Goal: Information Seeking & Learning: Learn about a topic

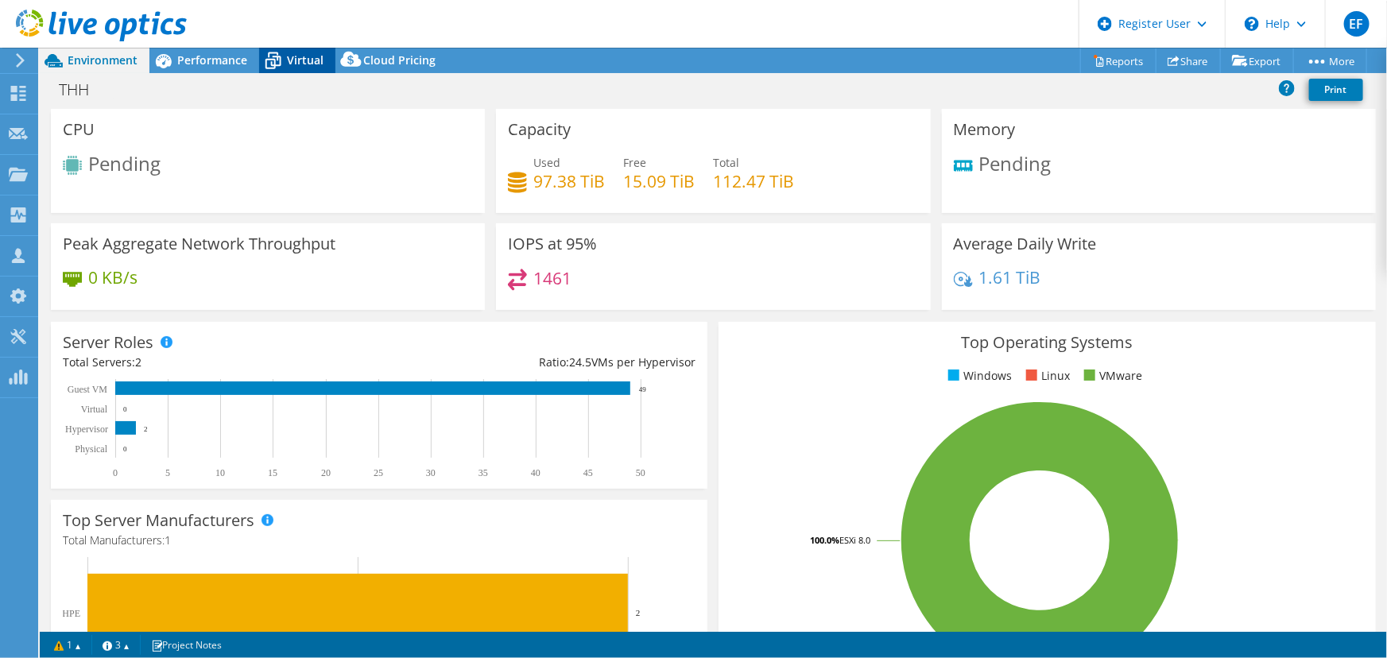
click at [302, 55] on span "Virtual" at bounding box center [305, 59] width 37 height 15
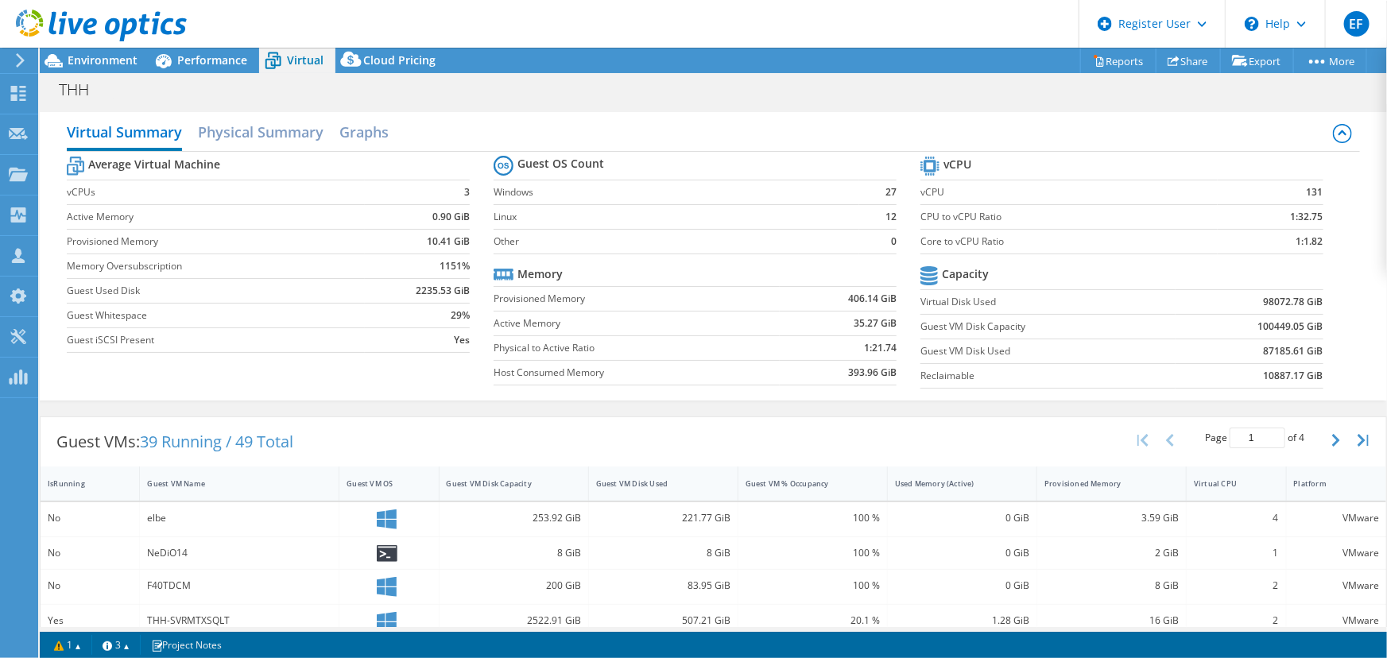
scroll to position [240, 0]
click at [288, 120] on h2 "Physical Summary" at bounding box center [261, 133] width 126 height 35
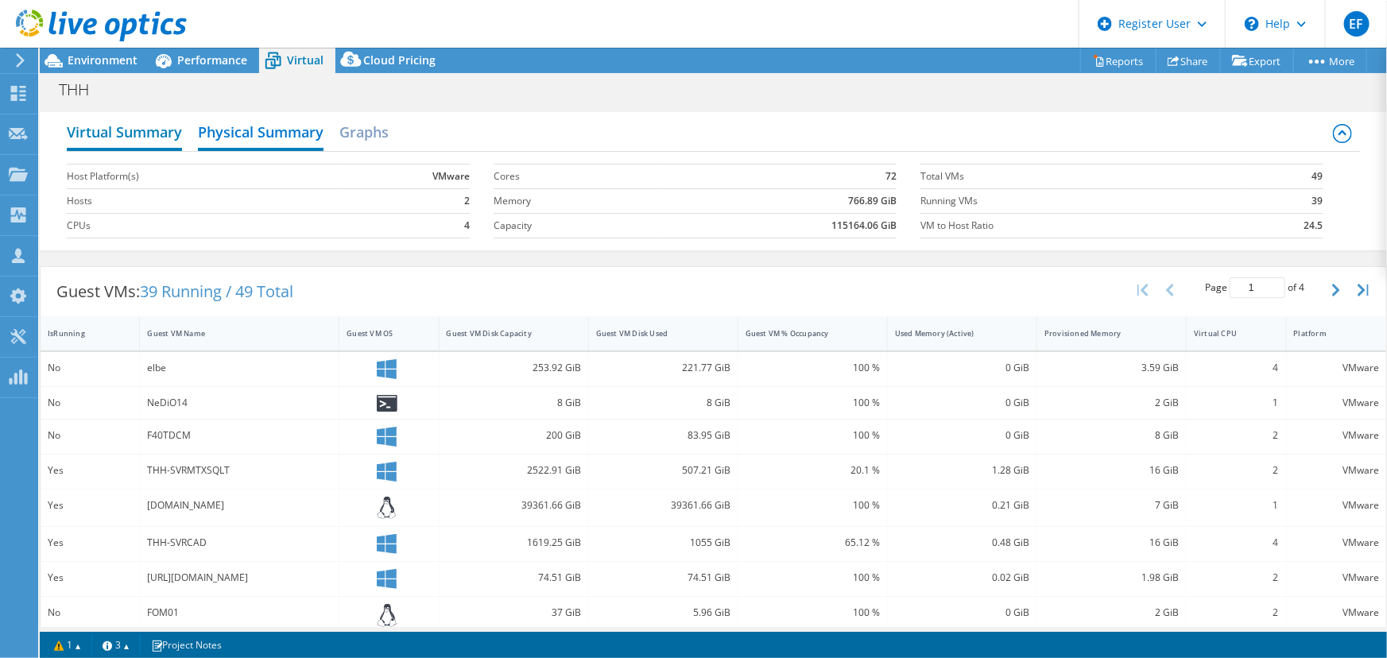
click at [98, 116] on h2 "Virtual Summary" at bounding box center [124, 133] width 115 height 35
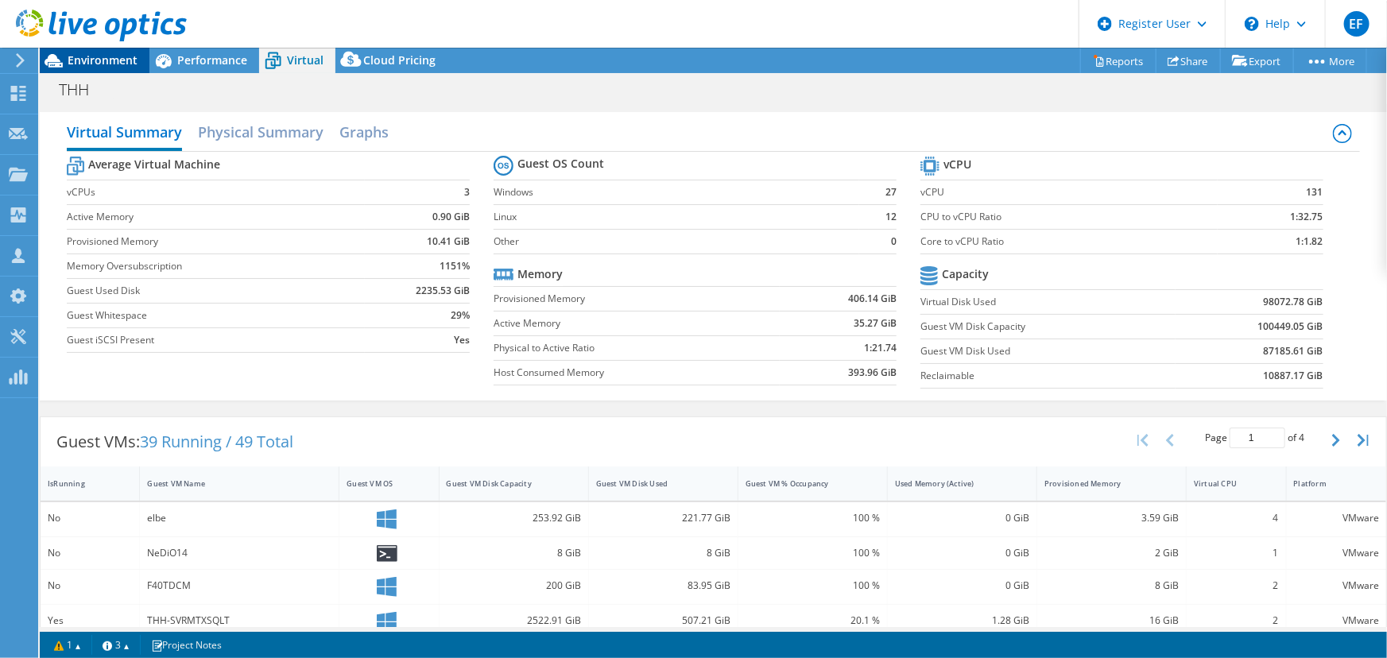
click at [85, 64] on span "Environment" at bounding box center [103, 59] width 70 height 15
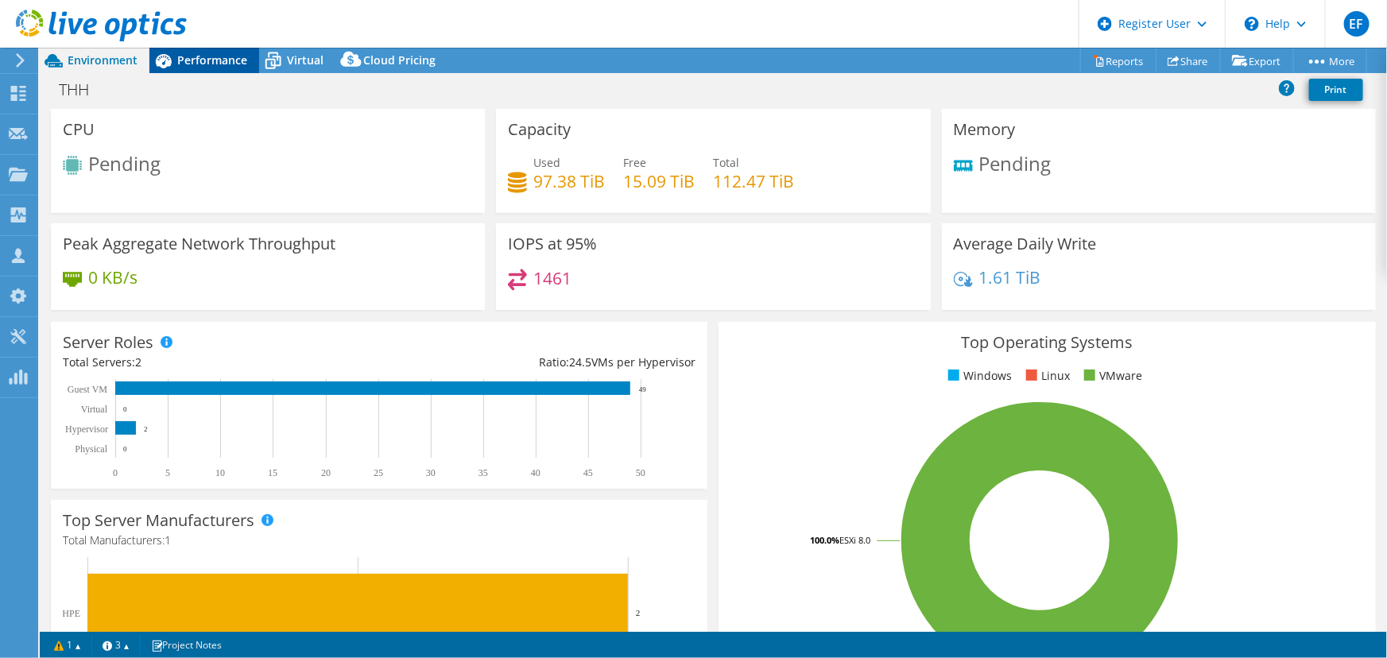
click at [207, 59] on span "Performance" at bounding box center [212, 59] width 70 height 15
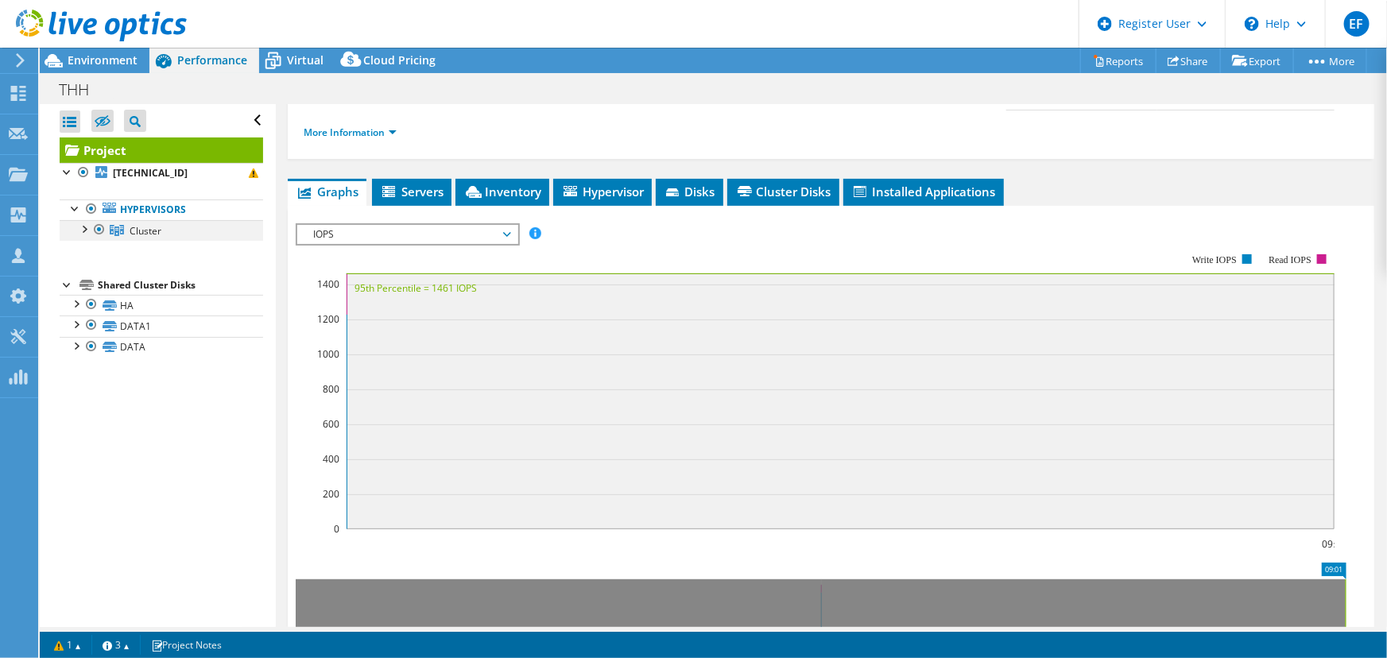
click at [85, 220] on div at bounding box center [84, 228] width 16 height 16
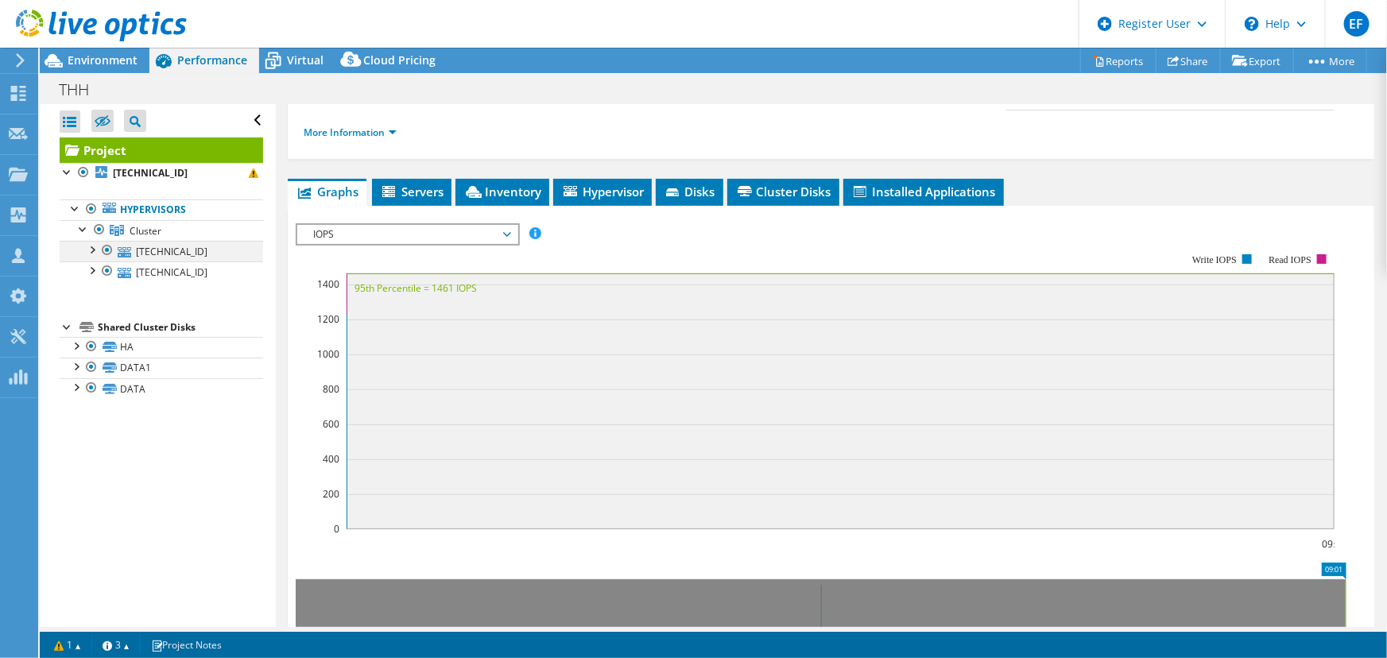
click at [93, 241] on div at bounding box center [91, 249] width 16 height 16
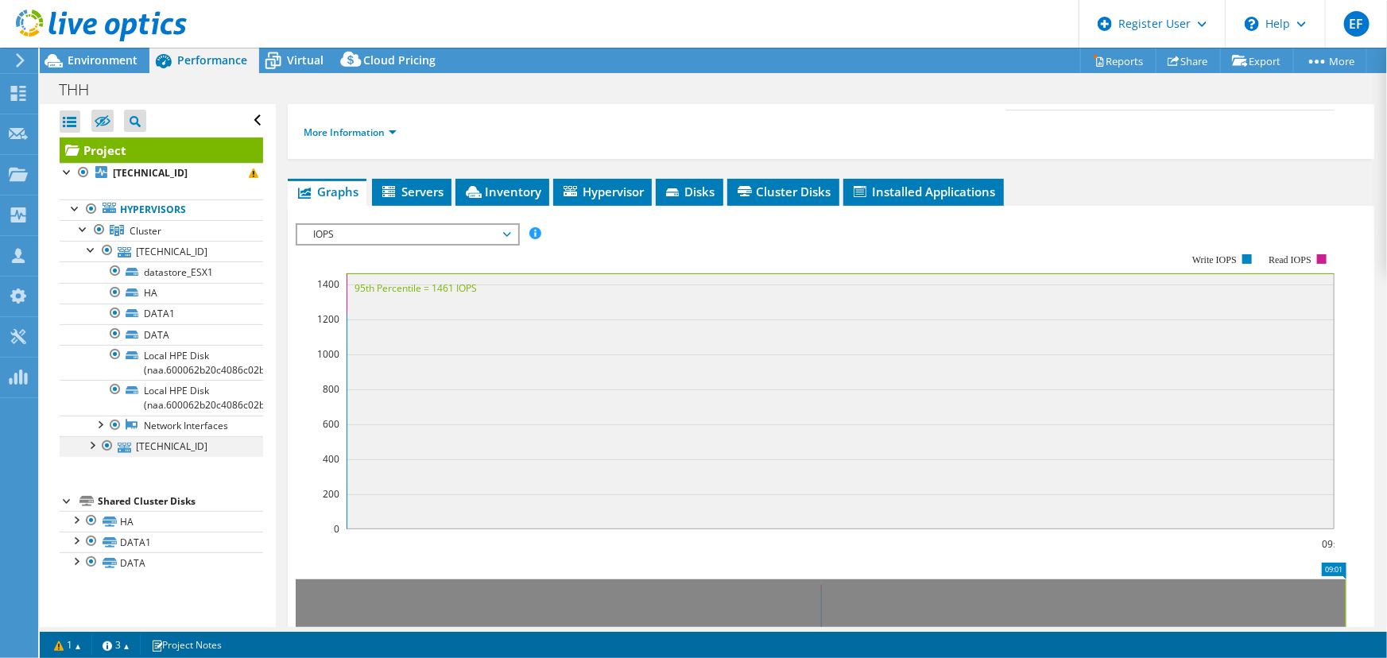
click at [87, 436] on div at bounding box center [91, 444] width 16 height 16
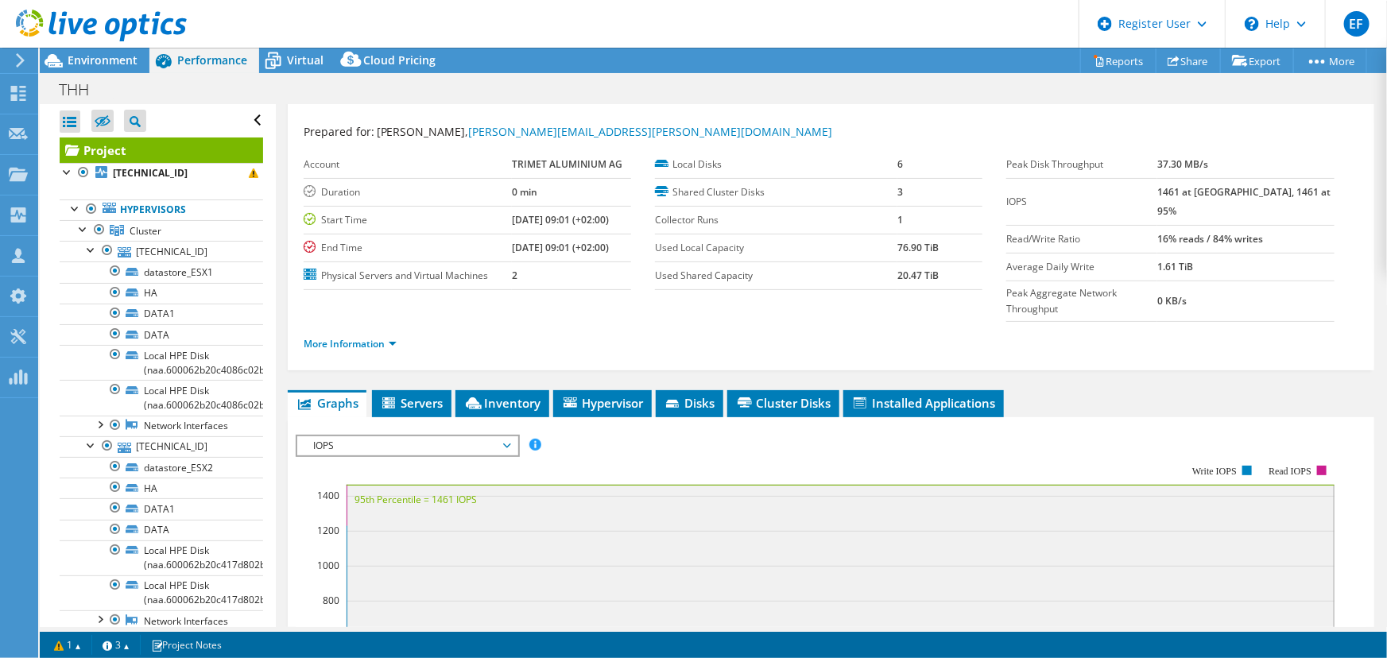
scroll to position [0, 0]
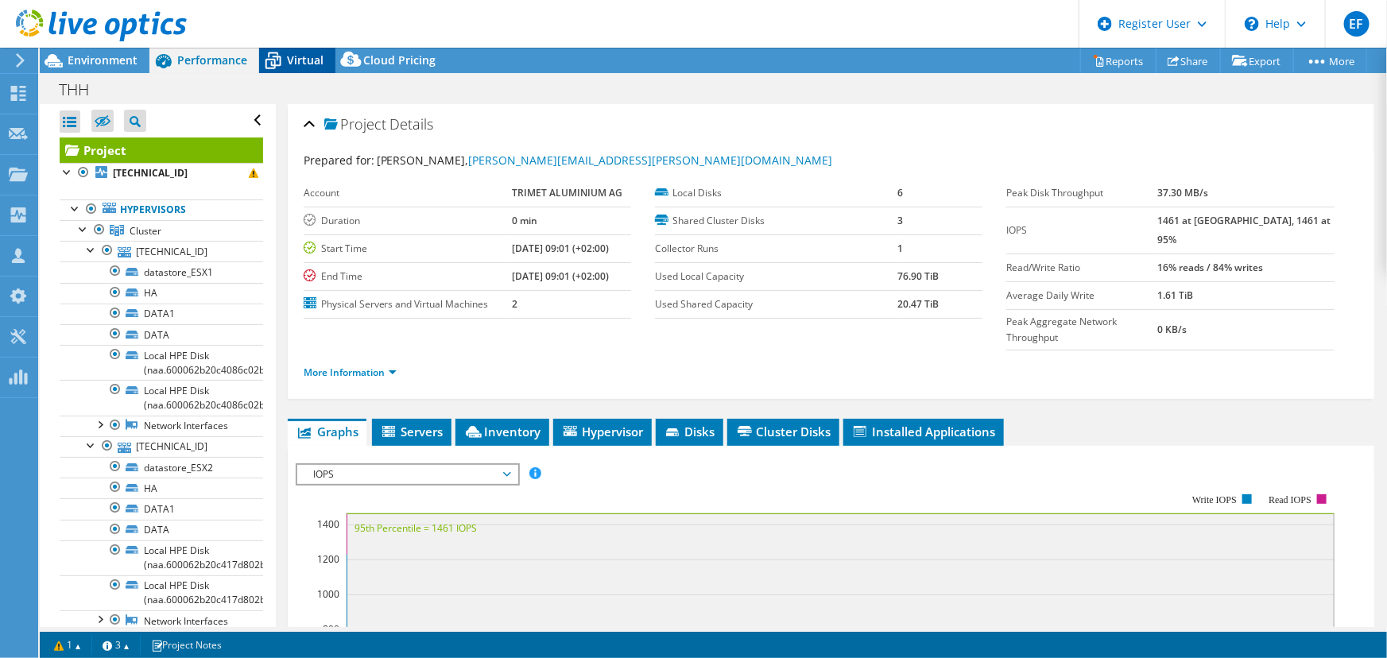
click at [278, 57] on icon at bounding box center [273, 62] width 16 height 13
